Goal: Task Accomplishment & Management: Complete application form

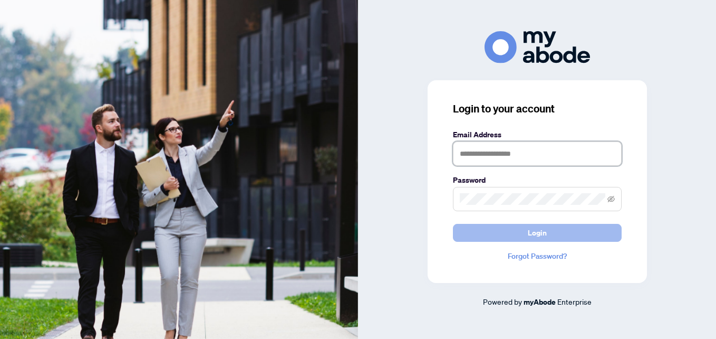
type input "**********"
click at [506, 238] on button "Login" at bounding box center [537, 233] width 169 height 18
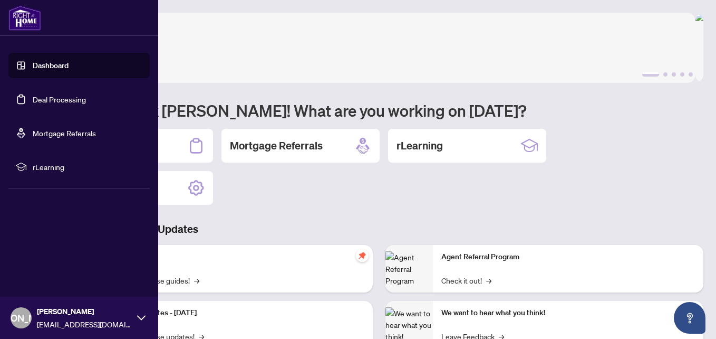
click at [36, 98] on link "Deal Processing" at bounding box center [59, 98] width 53 height 9
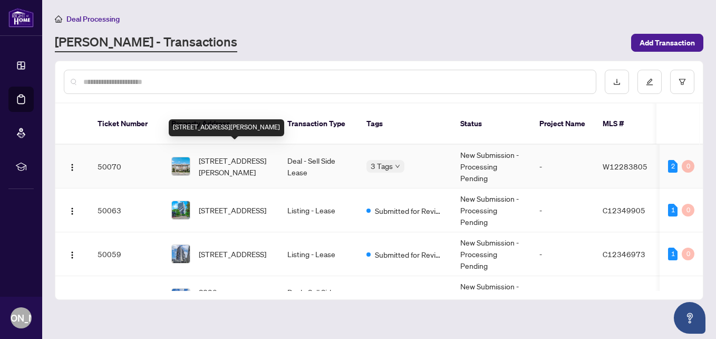
click at [227, 155] on span "[STREET_ADDRESS][PERSON_NAME]" at bounding box center [235, 166] width 72 height 23
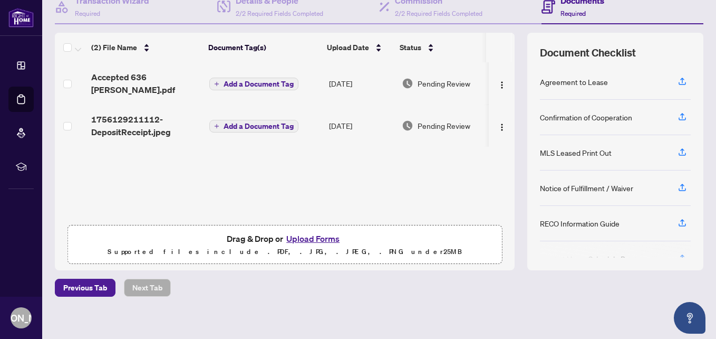
scroll to position [119, 0]
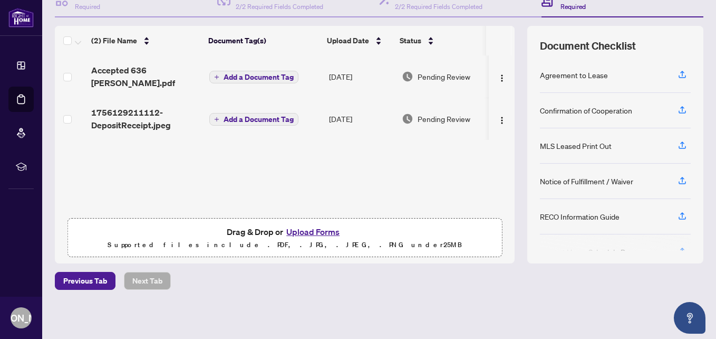
click at [298, 232] on button "Upload Forms" at bounding box center [313, 232] width 60 height 14
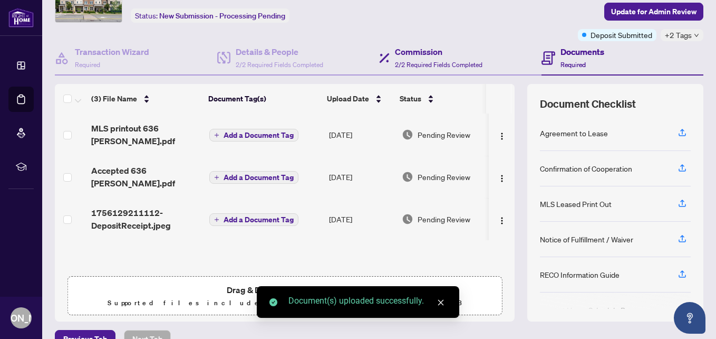
scroll to position [0, 0]
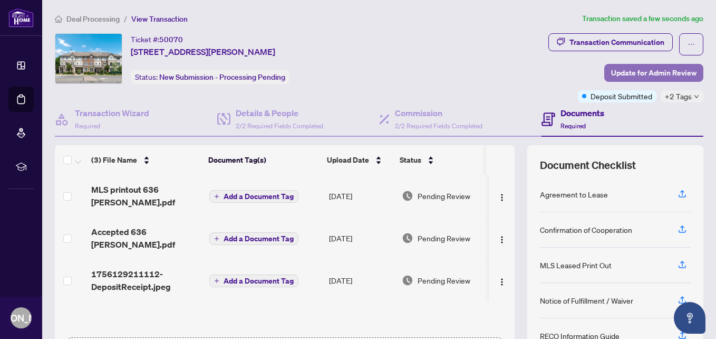
click at [604, 69] on button "Update for Admin Review" at bounding box center [653, 73] width 99 height 18
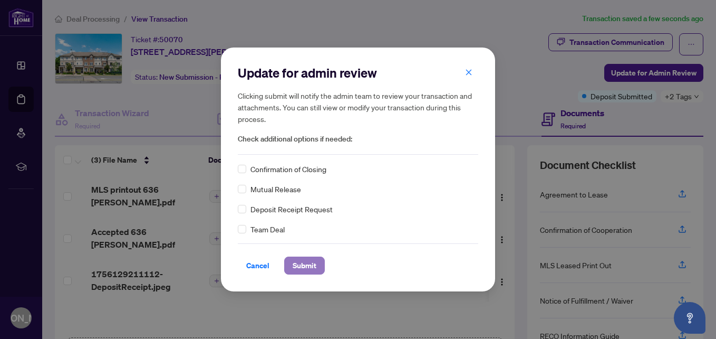
click at [316, 266] on span "Submit" at bounding box center [305, 265] width 24 height 17
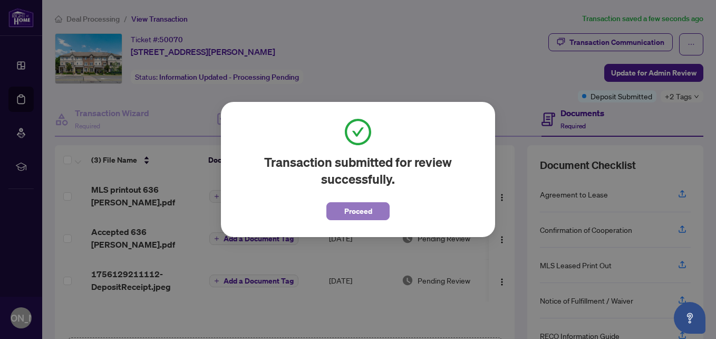
click at [360, 213] on span "Proceed" at bounding box center [358, 210] width 28 height 17
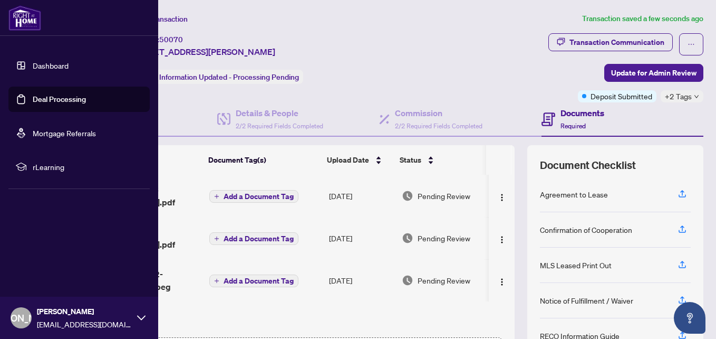
click at [35, 96] on link "Deal Processing" at bounding box center [59, 98] width 53 height 9
